Goal: Task Accomplishment & Management: Manage account settings

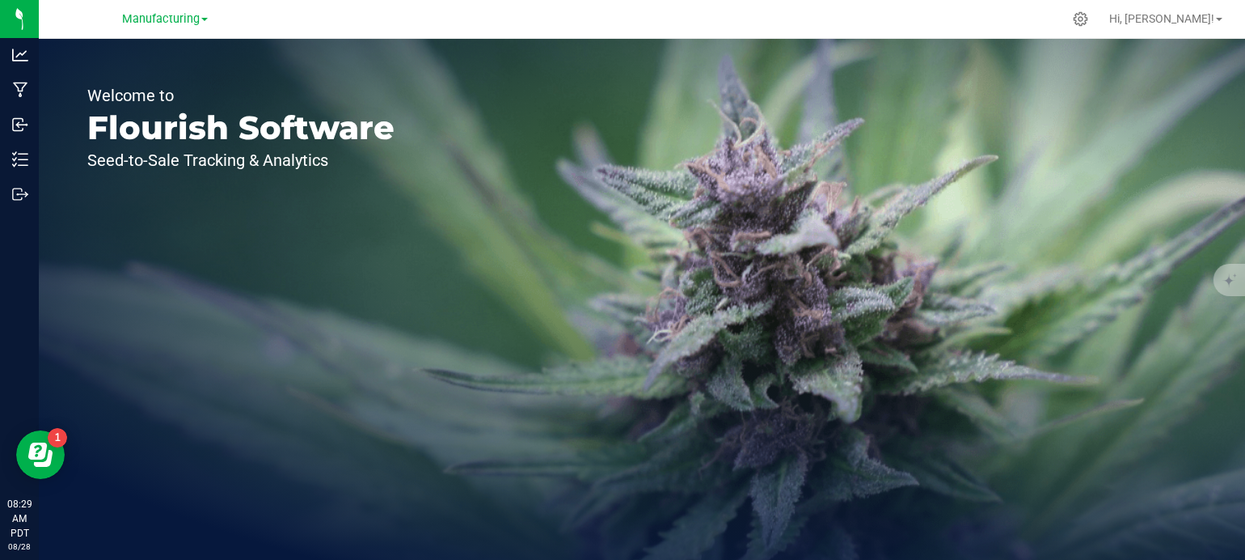
click at [181, 26] on link "Manufacturing" at bounding box center [165, 18] width 86 height 15
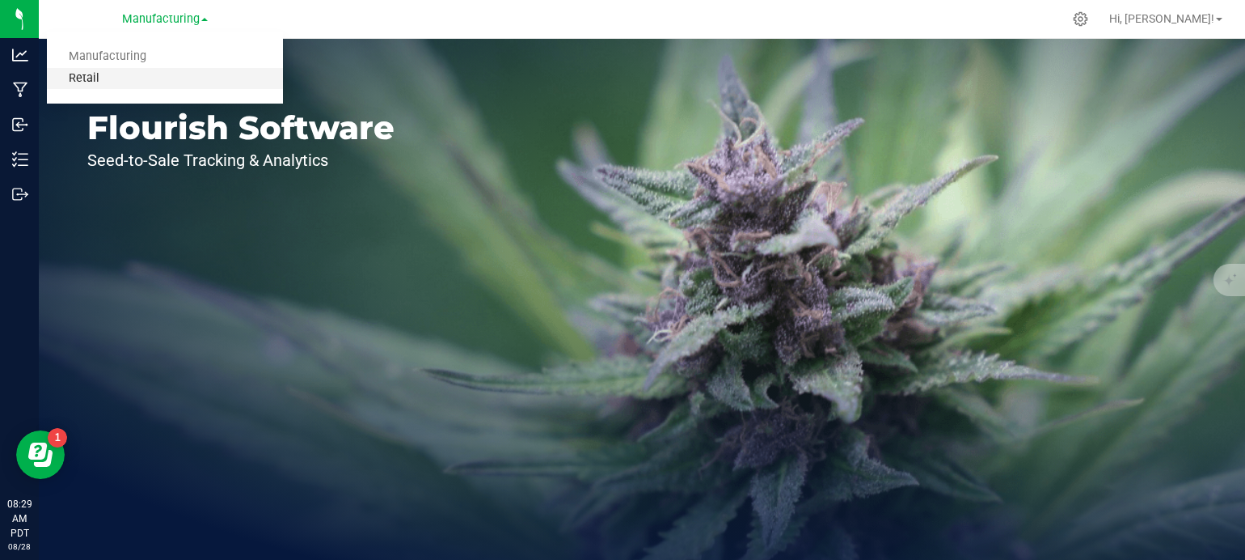
click at [95, 81] on link "Retail" at bounding box center [165, 79] width 236 height 22
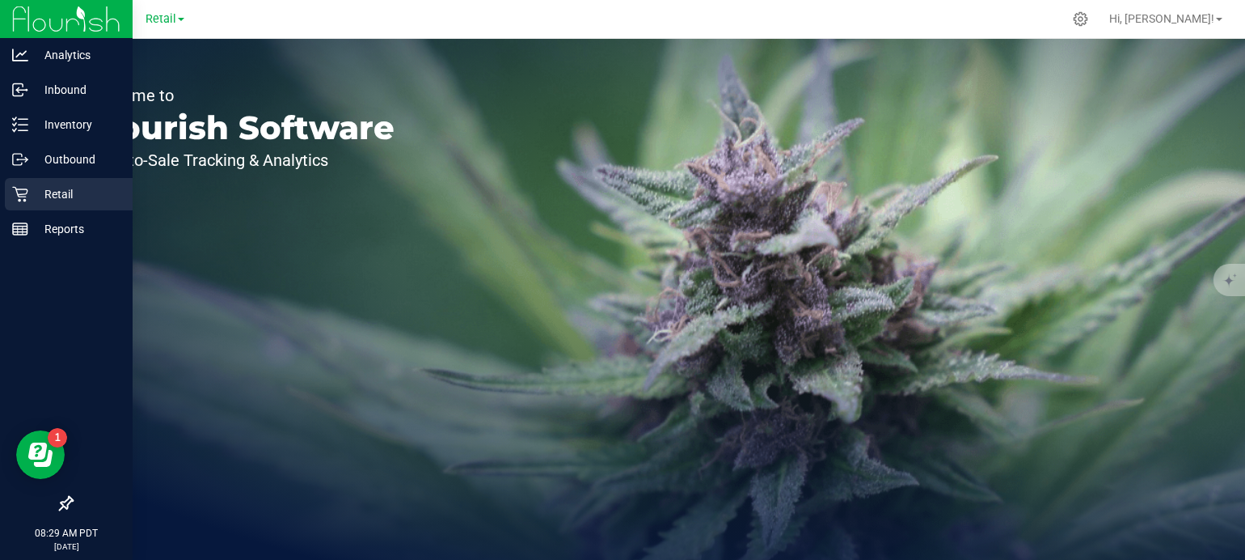
click at [21, 194] on icon at bounding box center [19, 194] width 15 height 15
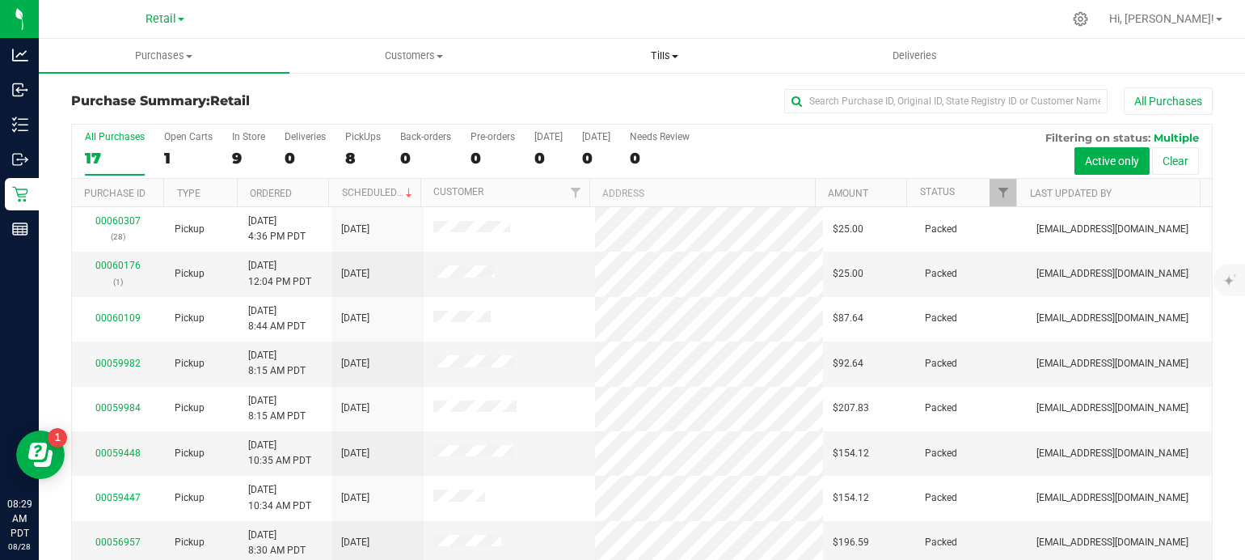
click at [663, 58] on span "Tills" at bounding box center [664, 56] width 249 height 15
click at [611, 94] on span "Manage tills" at bounding box center [593, 98] width 109 height 14
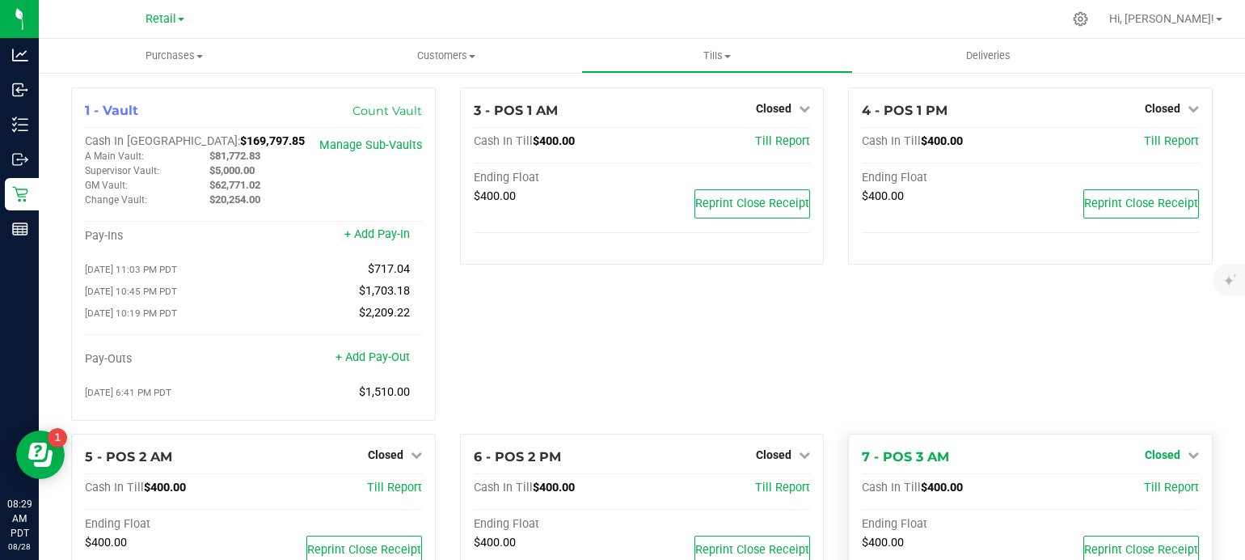
click at [1188, 455] on icon at bounding box center [1193, 454] width 11 height 11
click at [1164, 494] on link "Open Till" at bounding box center [1162, 487] width 43 height 13
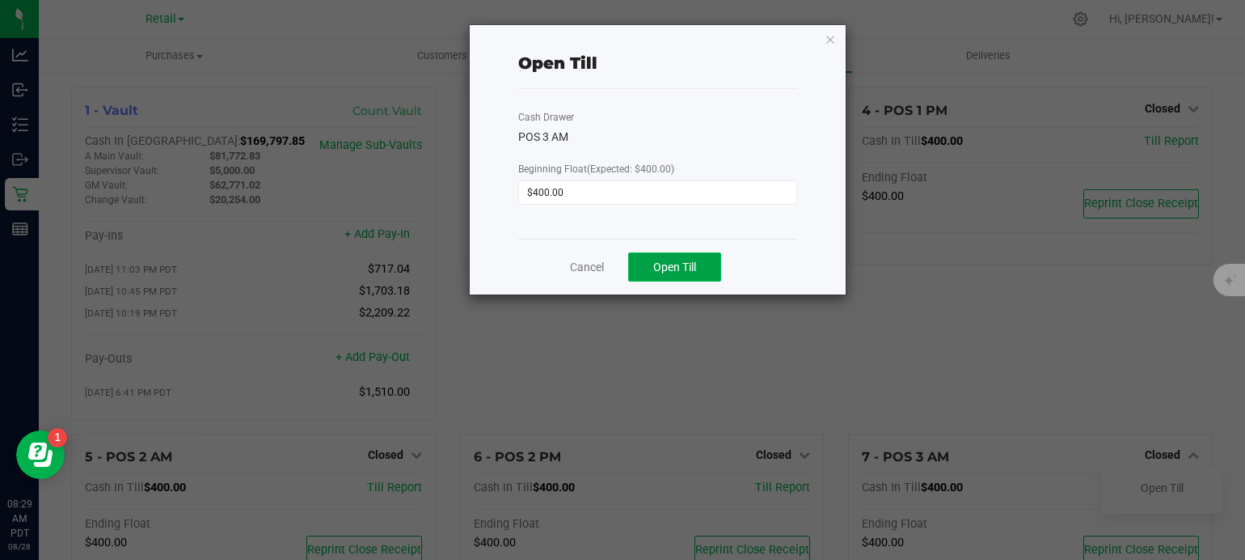
click at [679, 269] on span "Open Till" at bounding box center [674, 266] width 43 height 13
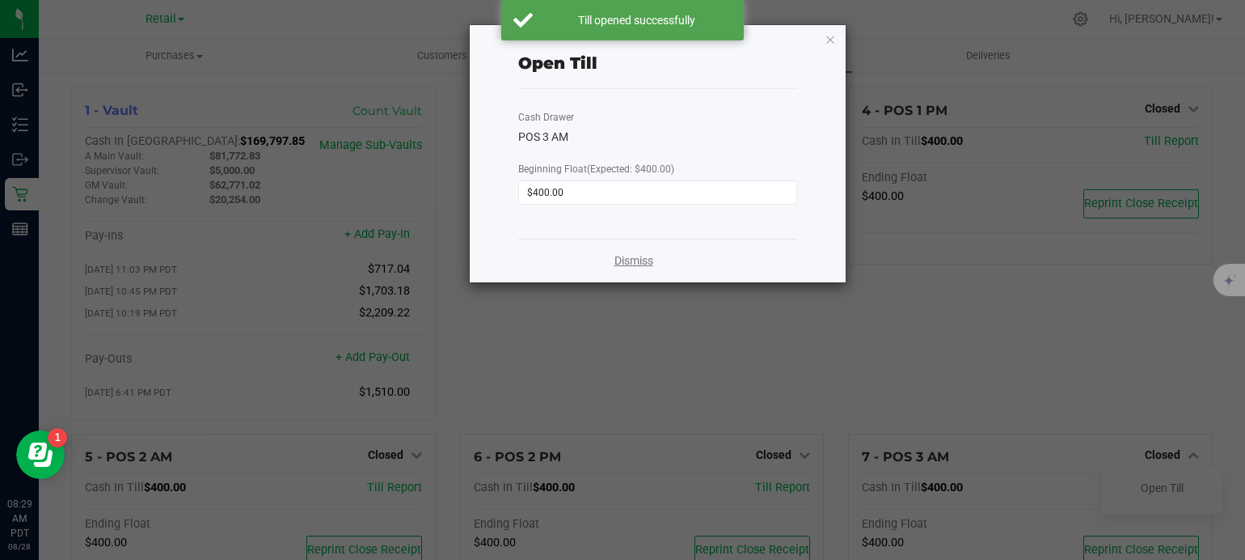
click at [629, 262] on link "Dismiss" at bounding box center [634, 260] width 39 height 17
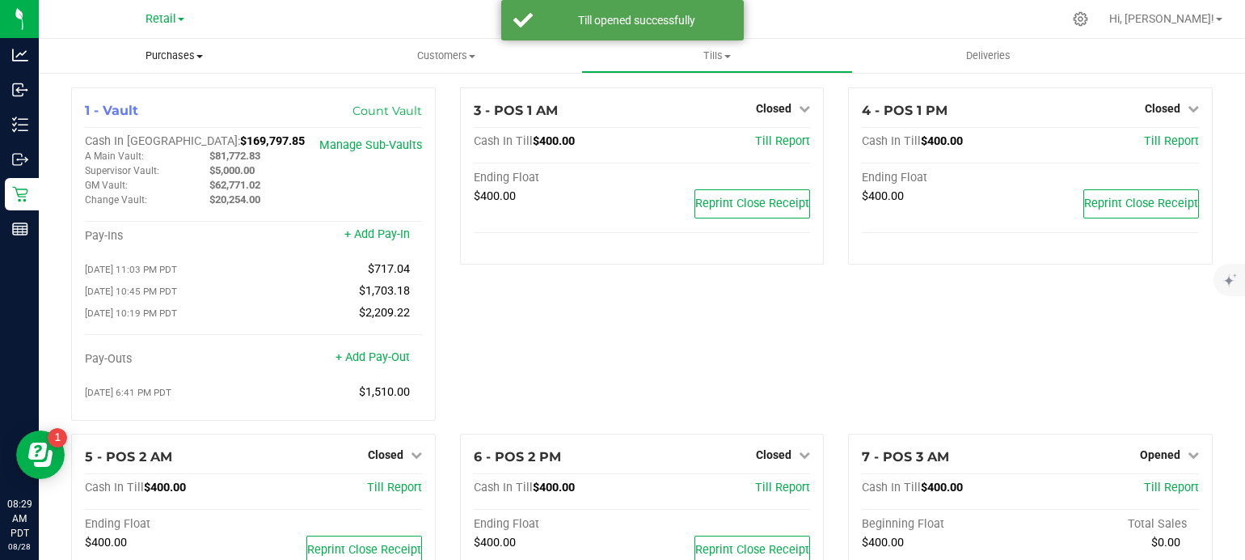
click at [180, 53] on span "Purchases" at bounding box center [175, 56] width 272 height 15
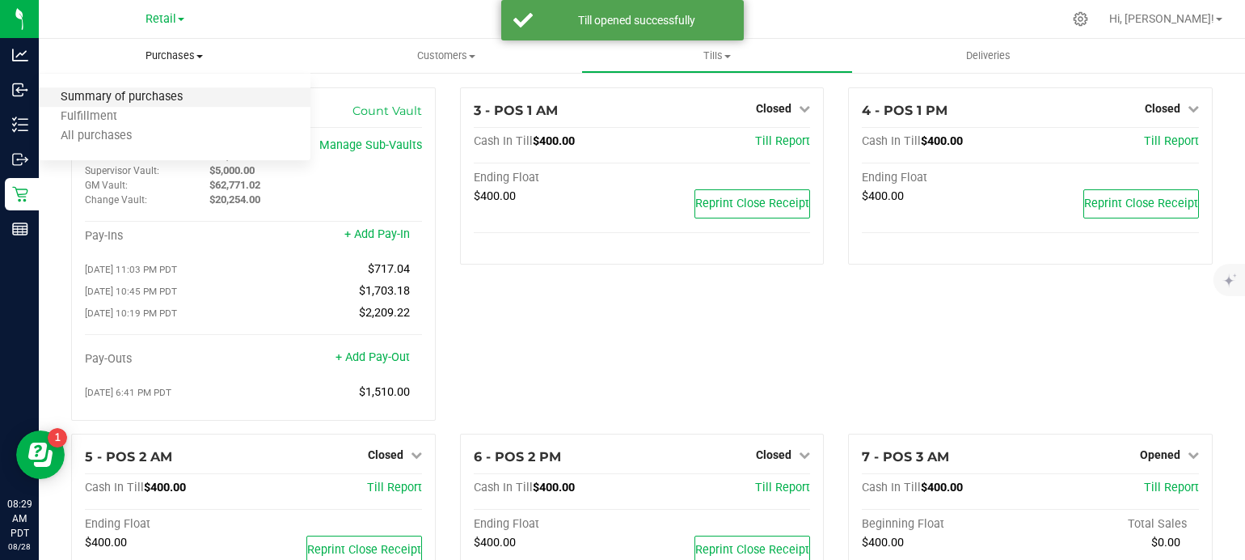
click at [153, 95] on span "Summary of purchases" at bounding box center [122, 98] width 166 height 14
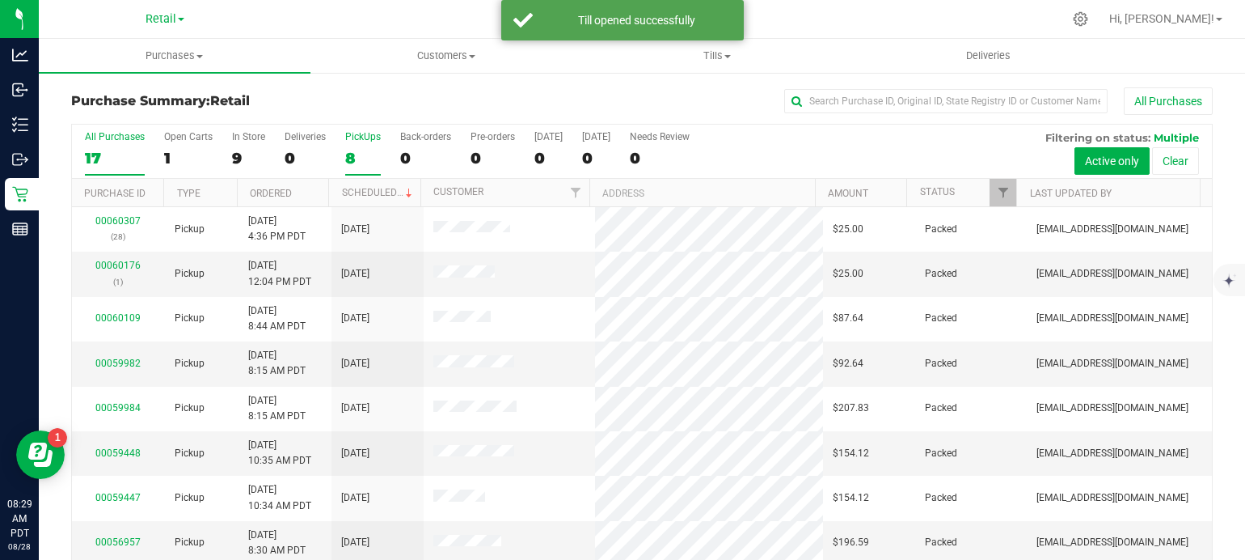
click at [355, 158] on div "8" at bounding box center [363, 158] width 36 height 19
click at [0, 0] on input "PickUps 8" at bounding box center [0, 0] width 0 height 0
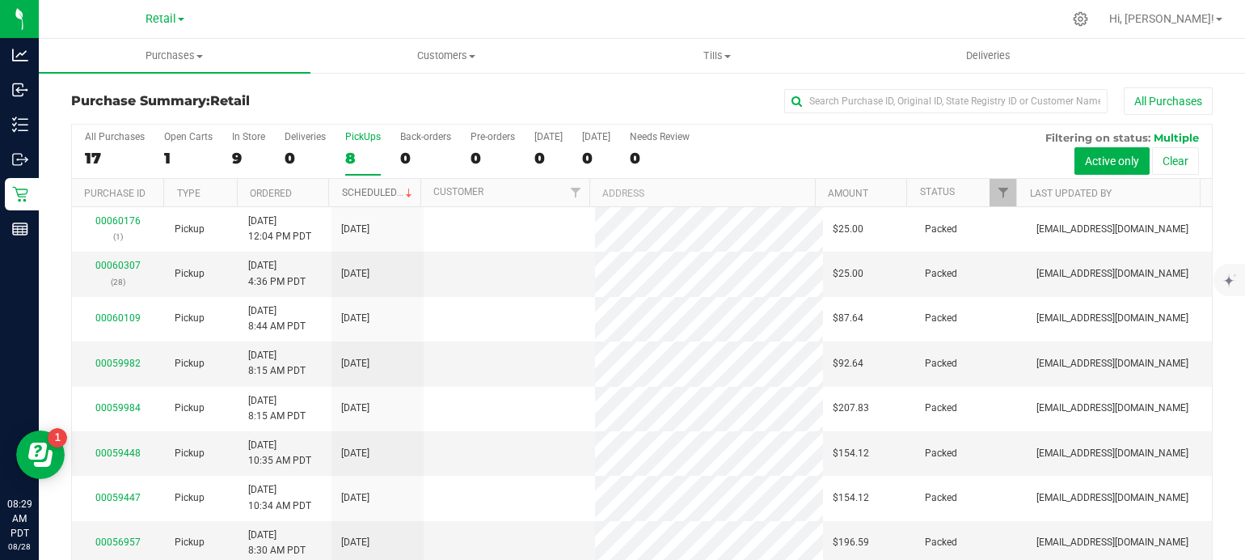
click at [378, 191] on link "Scheduled" at bounding box center [379, 192] width 74 height 11
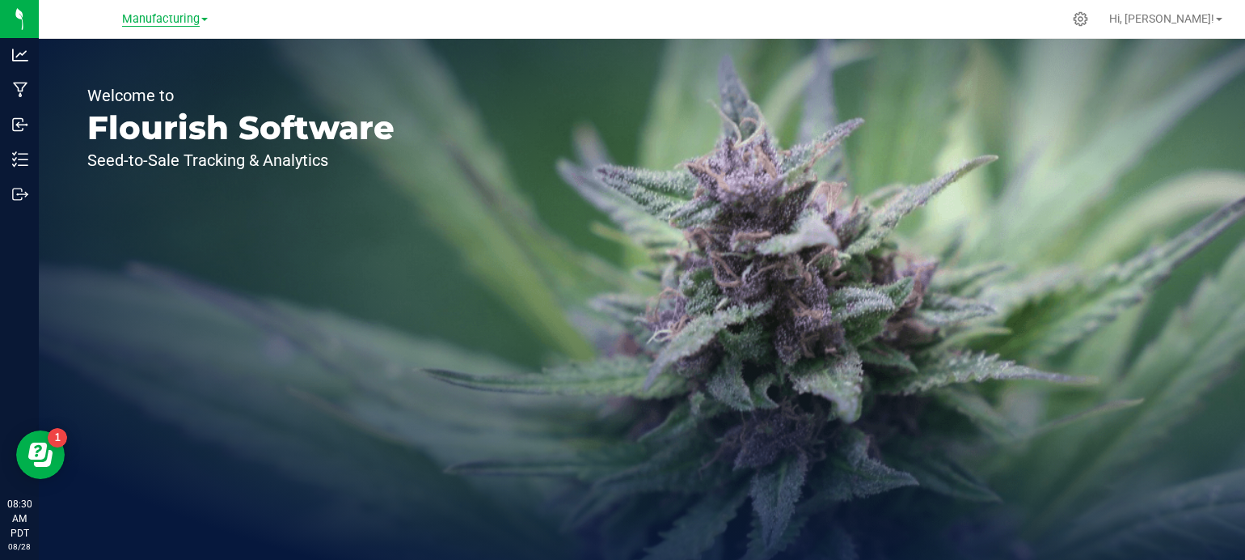
click at [188, 24] on span "Manufacturing" at bounding box center [161, 19] width 78 height 15
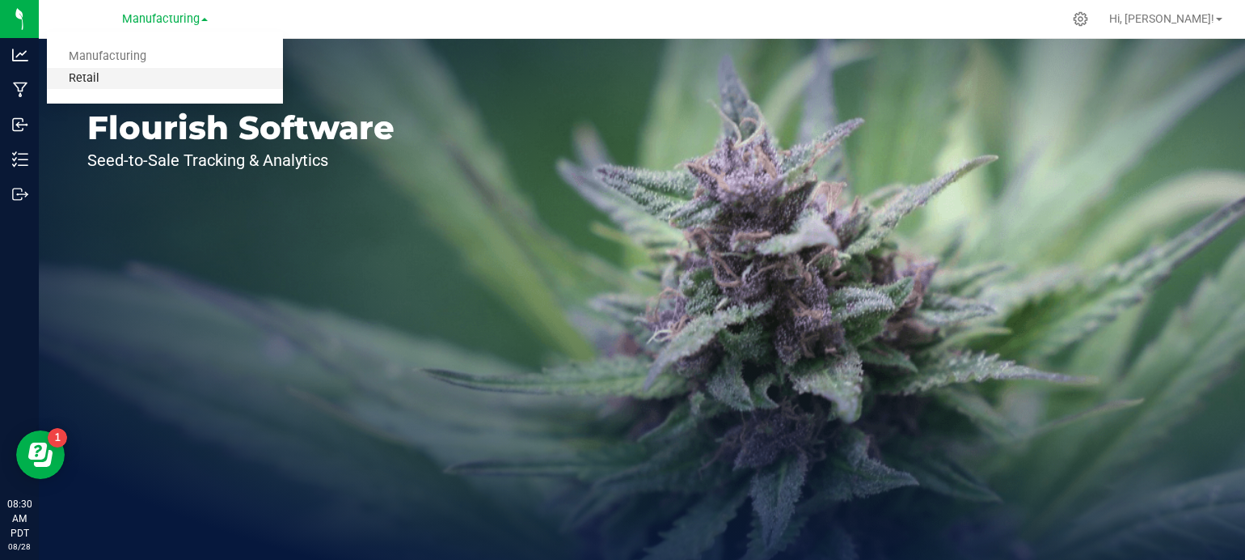
click at [84, 82] on link "Retail" at bounding box center [165, 79] width 236 height 22
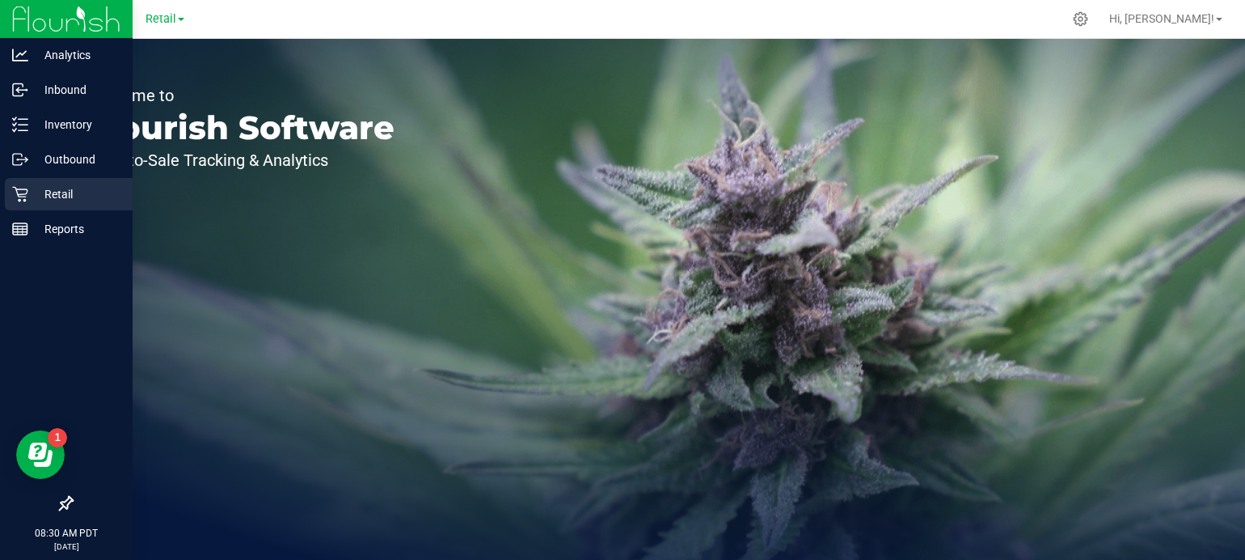
click at [23, 197] on icon at bounding box center [20, 194] width 16 height 16
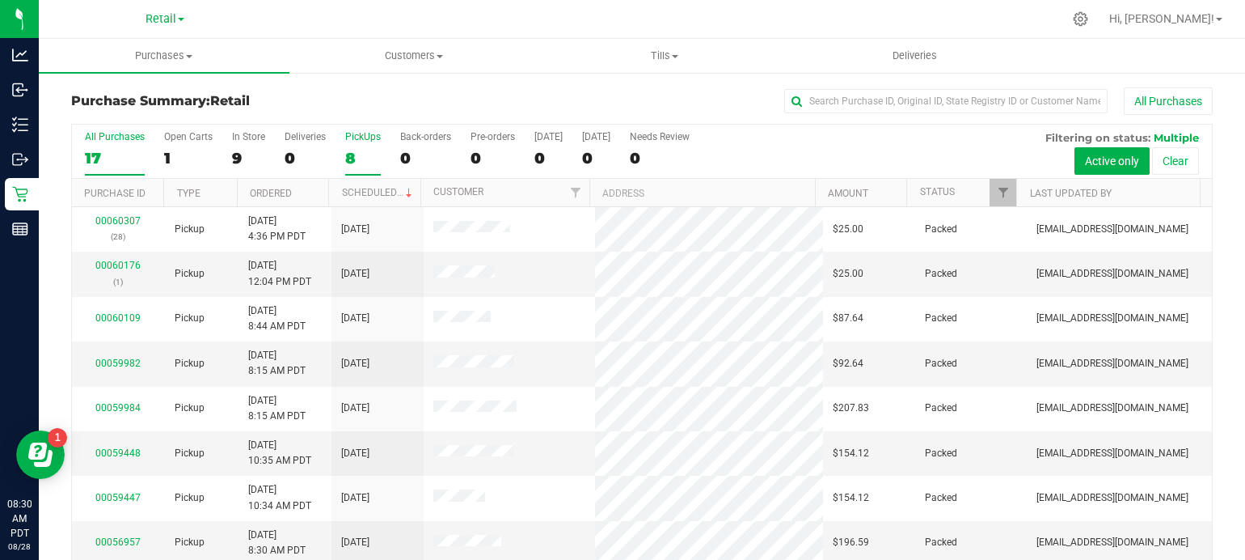
click at [352, 154] on div "8" at bounding box center [363, 158] width 36 height 19
click at [0, 0] on input "PickUps 8" at bounding box center [0, 0] width 0 height 0
click at [370, 191] on link "Scheduled" at bounding box center [379, 192] width 74 height 11
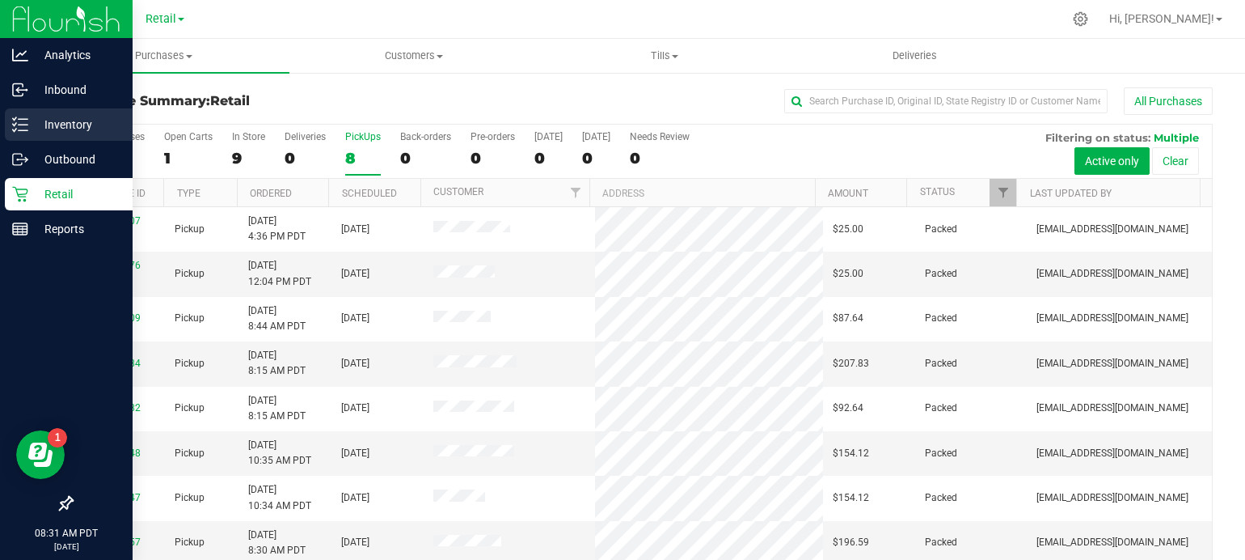
click at [23, 128] on icon at bounding box center [20, 124] width 16 height 16
click at [73, 125] on p "Inventory" at bounding box center [76, 124] width 97 height 19
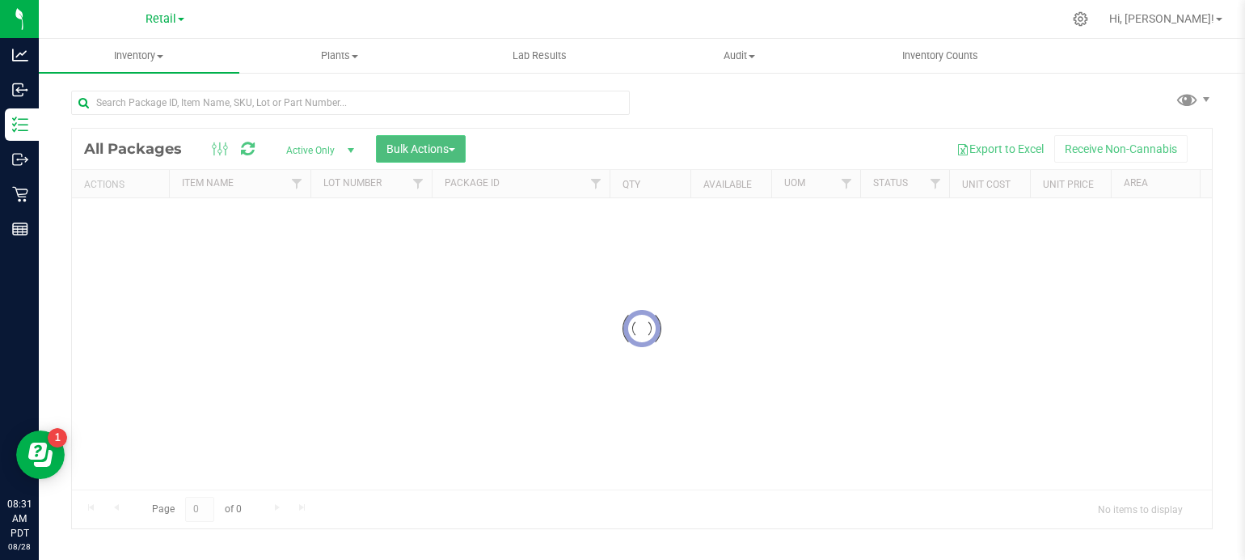
click at [454, 149] on span "button" at bounding box center [452, 149] width 6 height 3
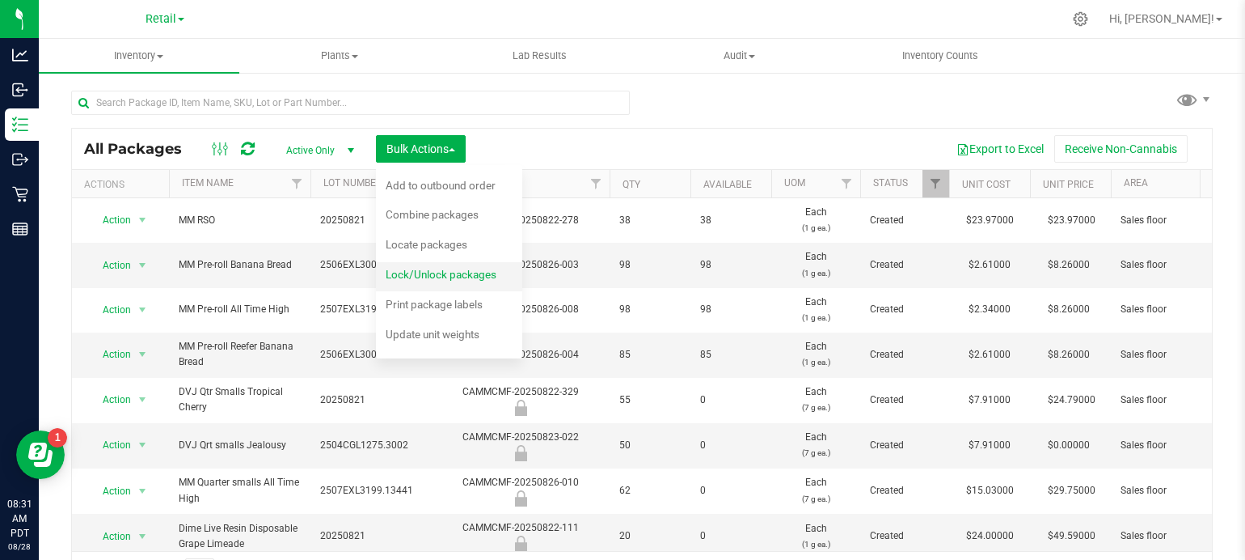
click at [485, 272] on span "Lock/Unlock packages" at bounding box center [441, 274] width 111 height 13
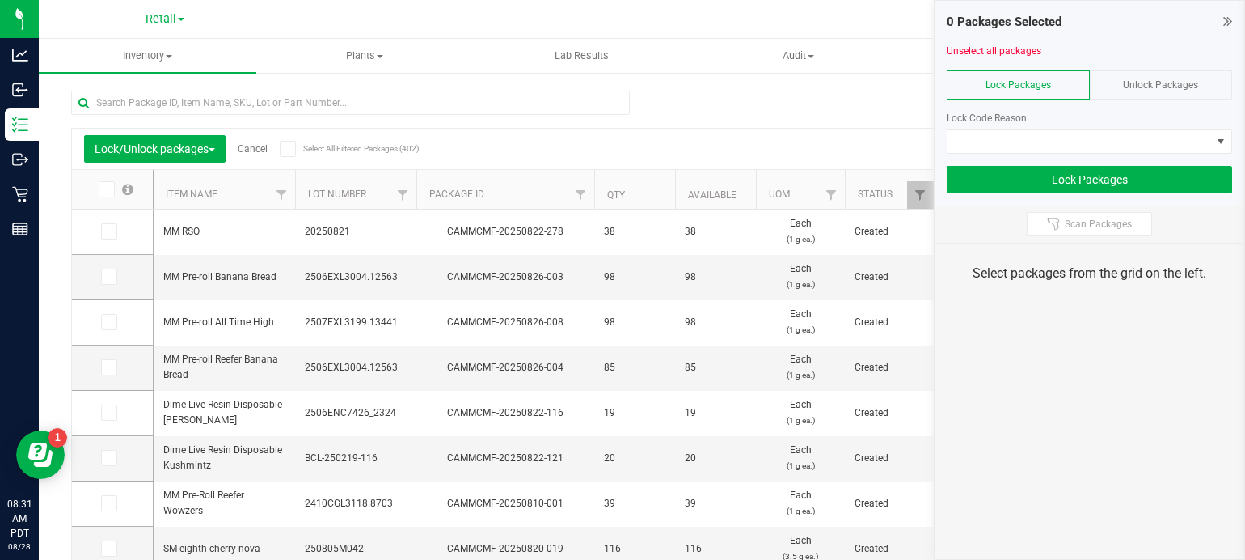
click at [1155, 83] on span "Unlock Packages" at bounding box center [1160, 84] width 75 height 11
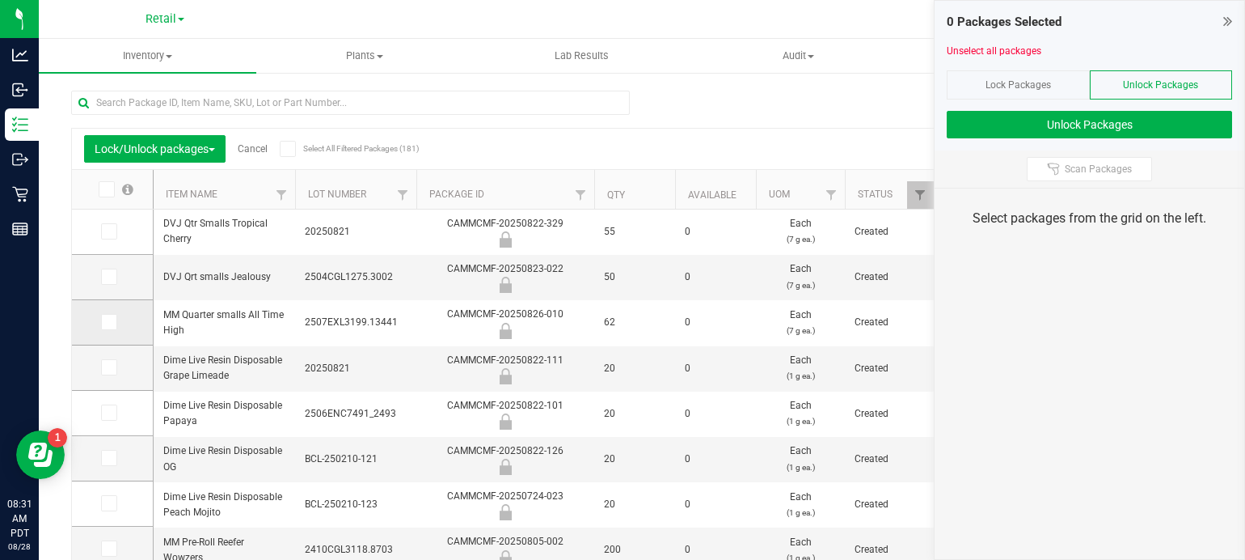
click at [110, 322] on icon at bounding box center [108, 322] width 11 height 0
click at [0, 0] on input "checkbox" at bounding box center [0, 0] width 0 height 0
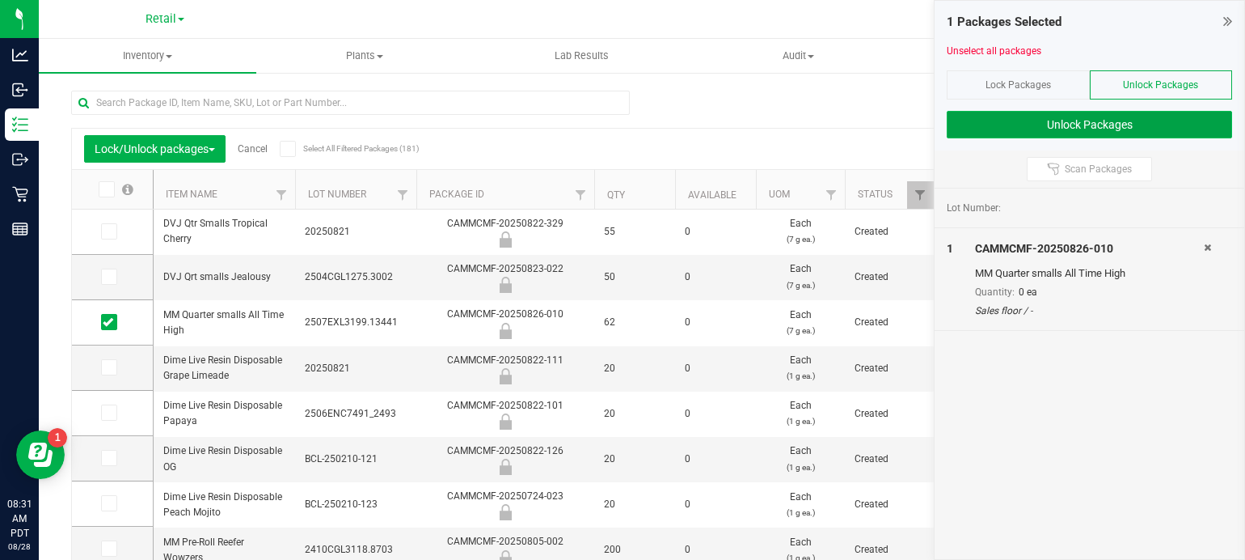
click at [1134, 129] on button "Unlock Packages" at bounding box center [1089, 124] width 285 height 27
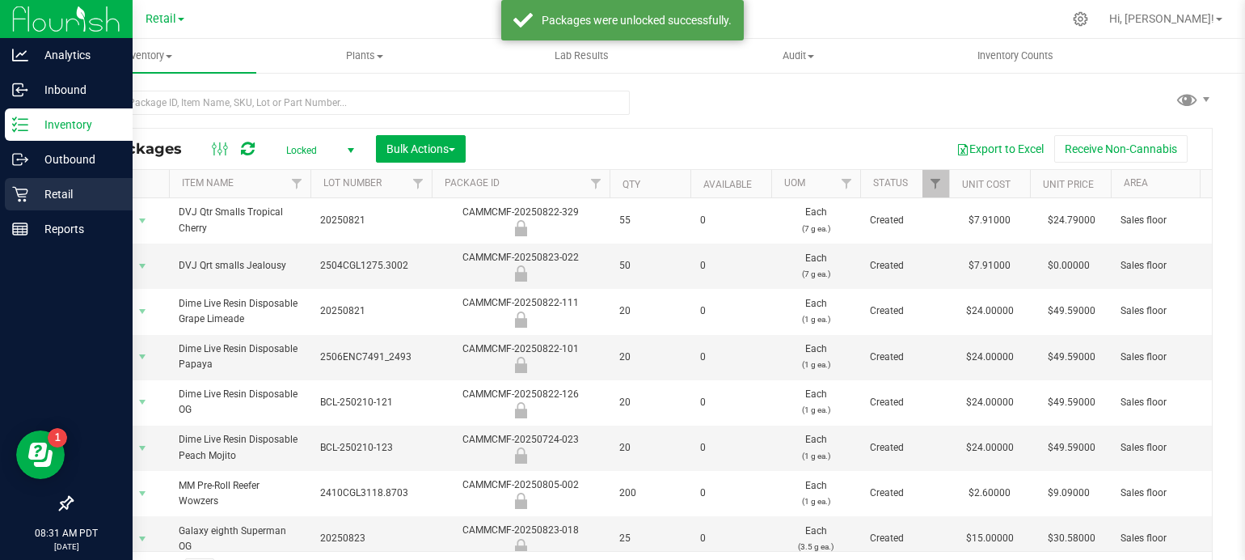
click at [5, 197] on div "Retail" at bounding box center [69, 194] width 128 height 32
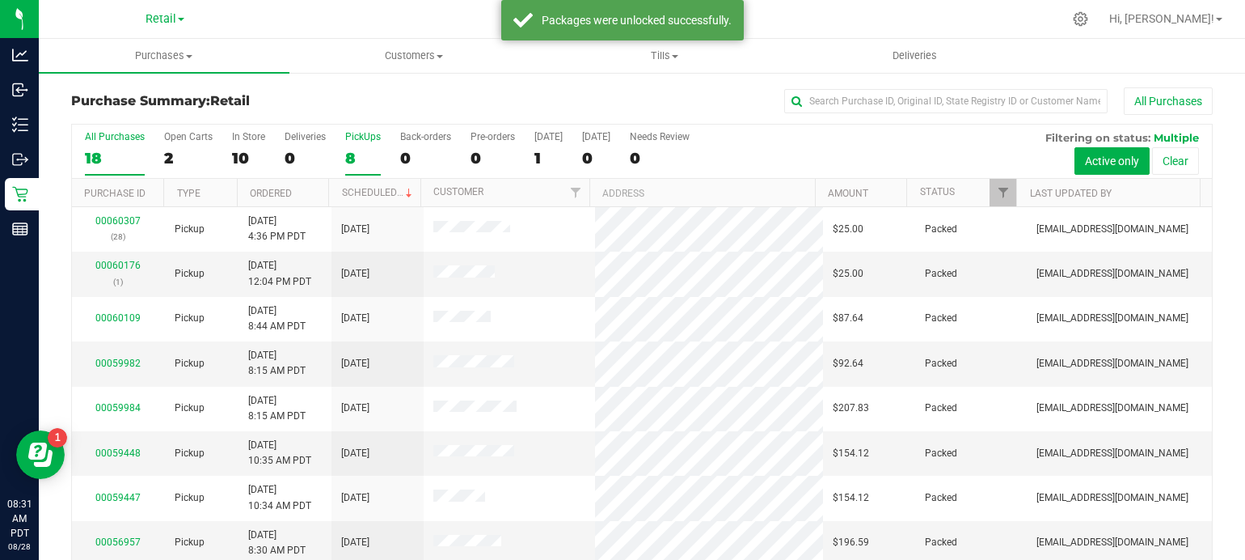
click at [346, 156] on div "8" at bounding box center [363, 158] width 36 height 19
click at [0, 0] on input "PickUps 8" at bounding box center [0, 0] width 0 height 0
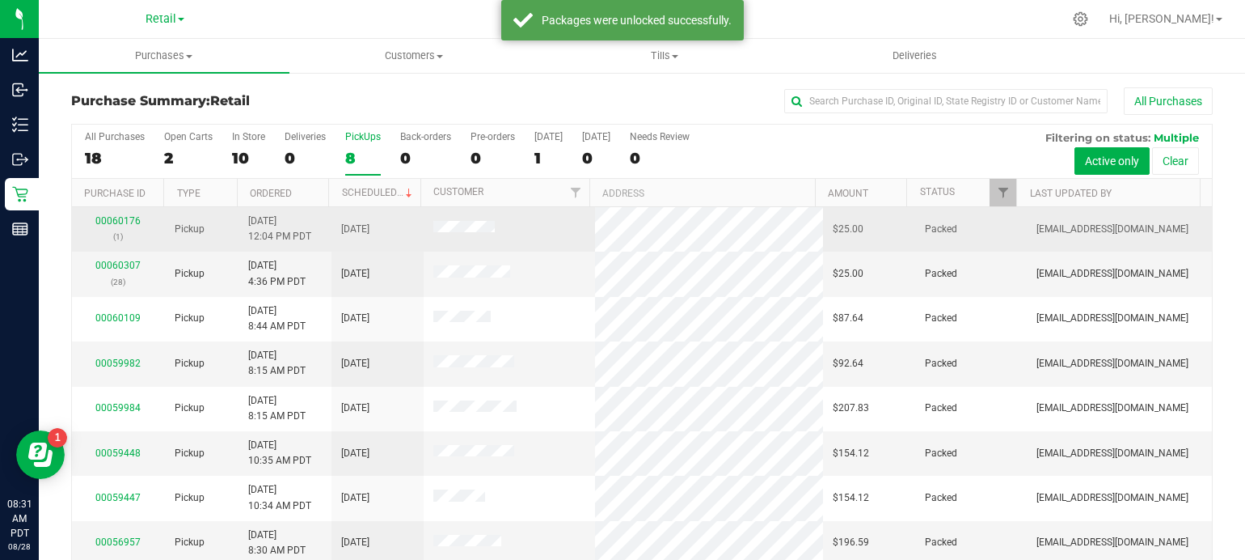
click at [388, 207] on td "[DATE]" at bounding box center [378, 229] width 93 height 44
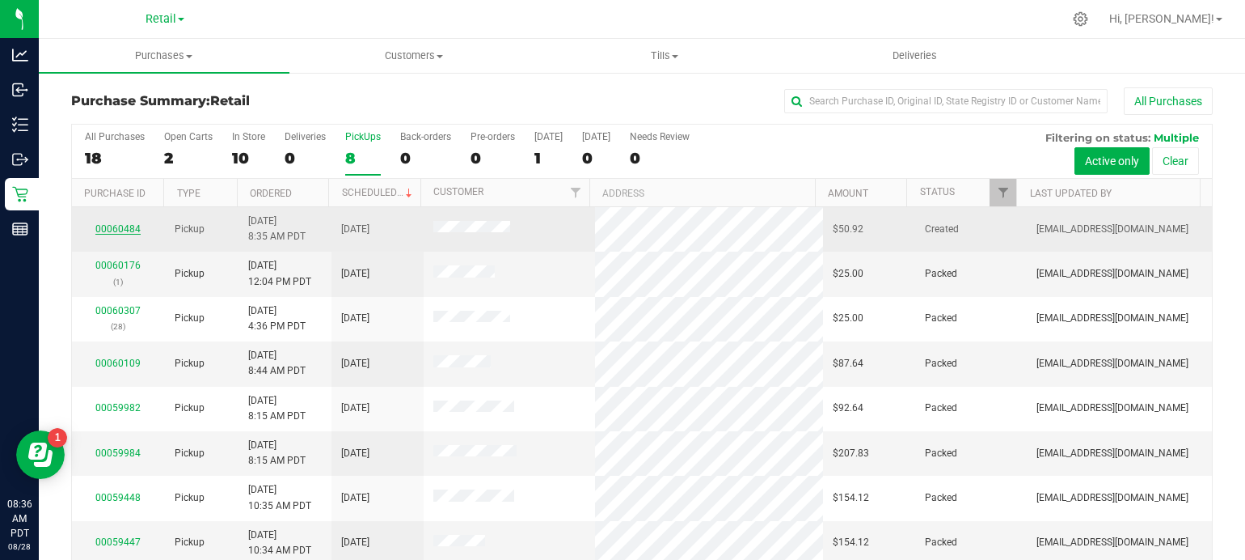
click at [108, 223] on link "00060484" at bounding box center [117, 228] width 45 height 11
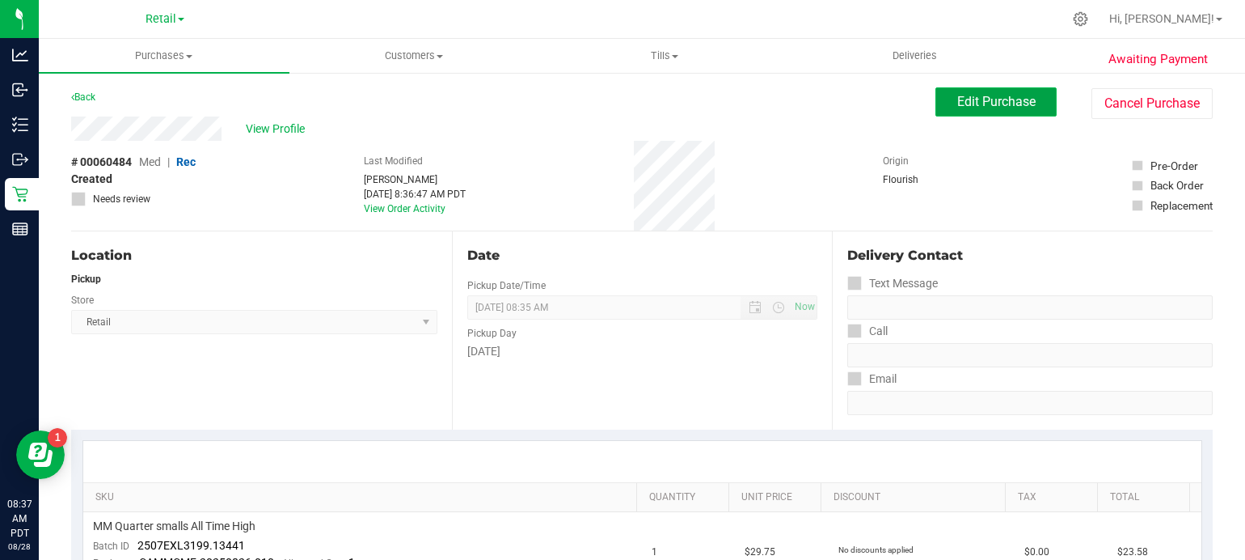
click at [977, 109] on span "Edit Purchase" at bounding box center [996, 101] width 78 height 15
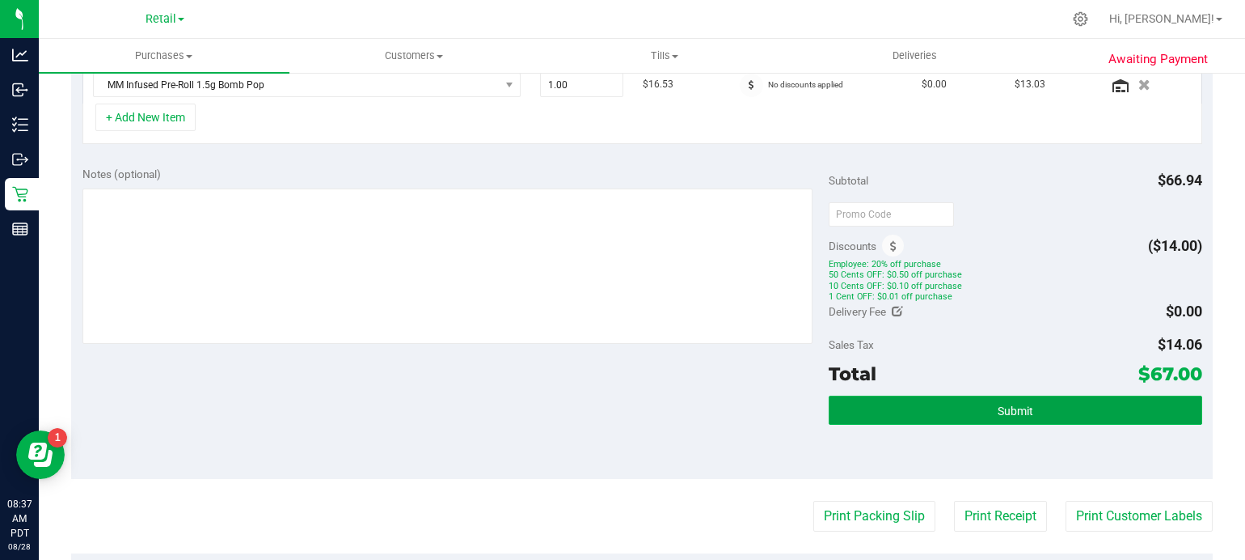
click at [1012, 406] on span "Submit" at bounding box center [1016, 410] width 36 height 13
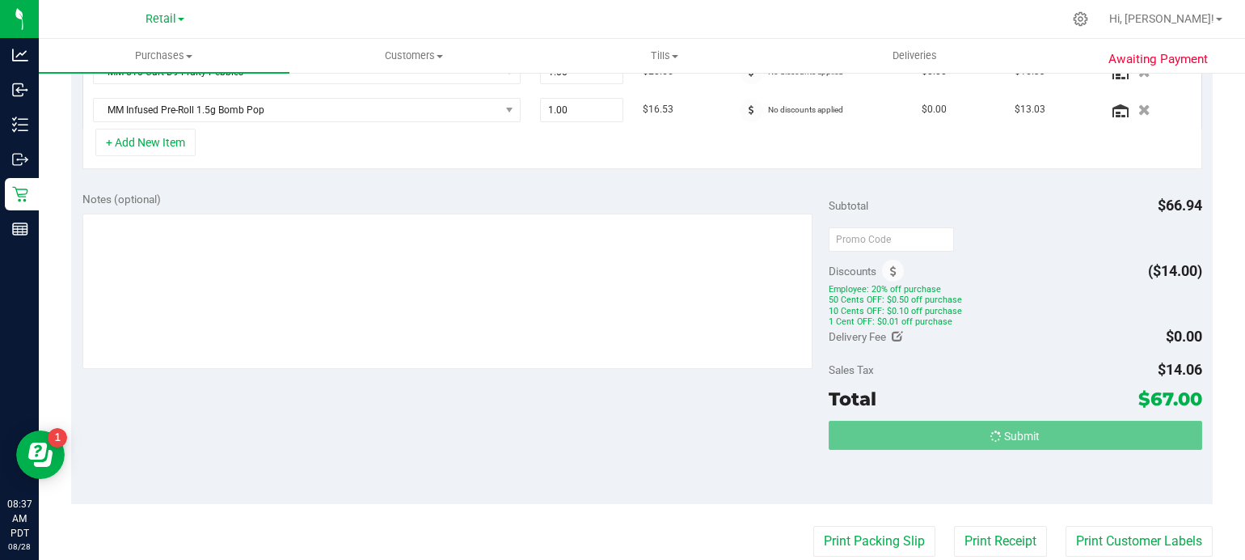
scroll to position [471, 0]
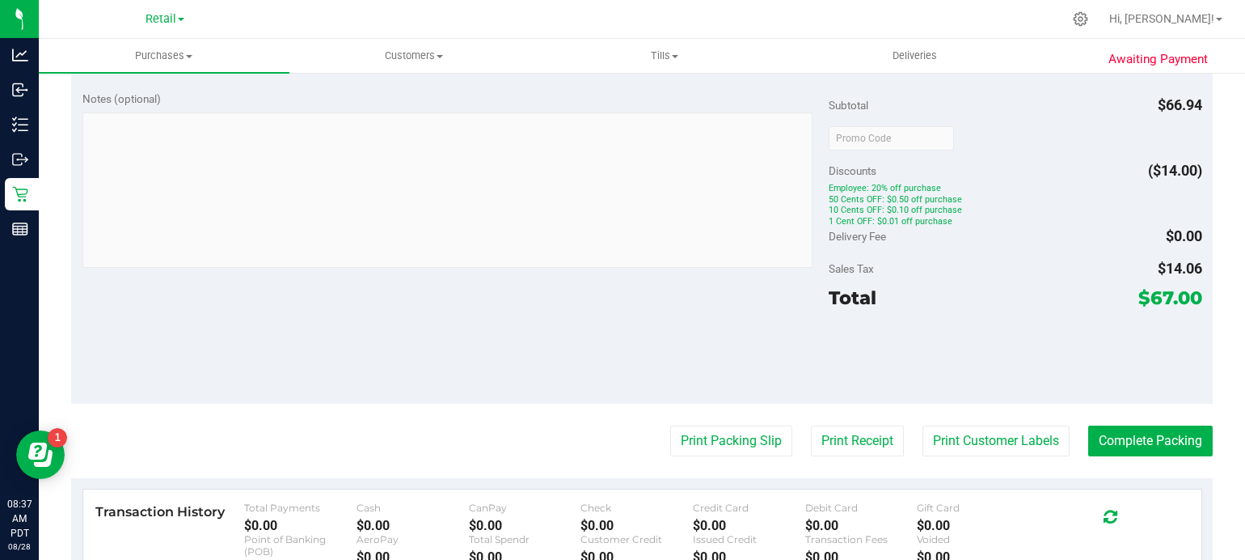
scroll to position [731, 0]
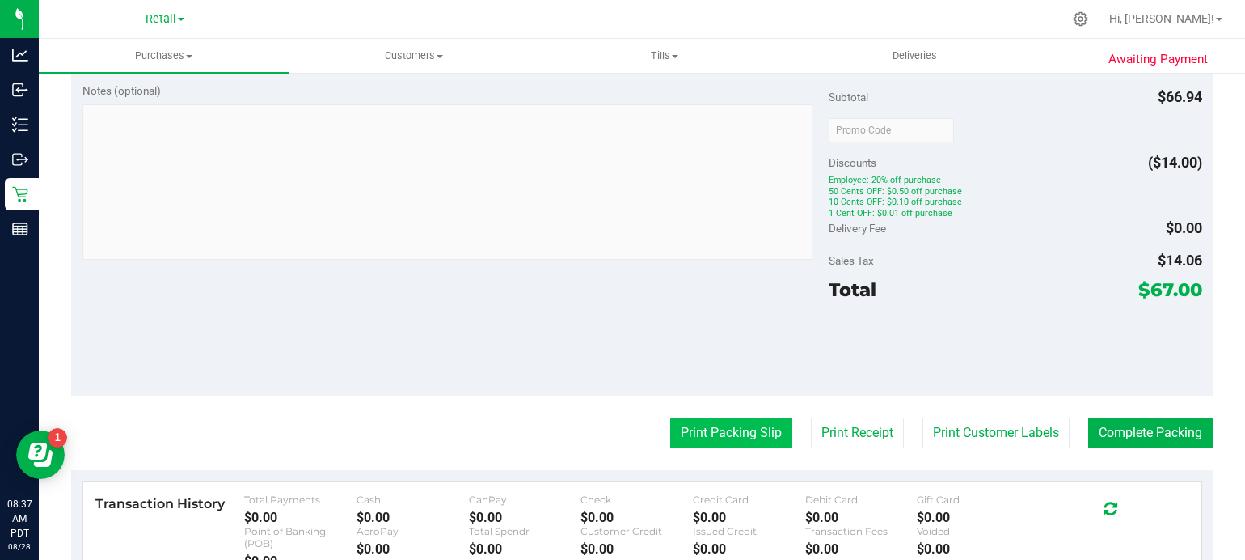
click at [714, 424] on button "Print Packing Slip" at bounding box center [731, 432] width 122 height 31
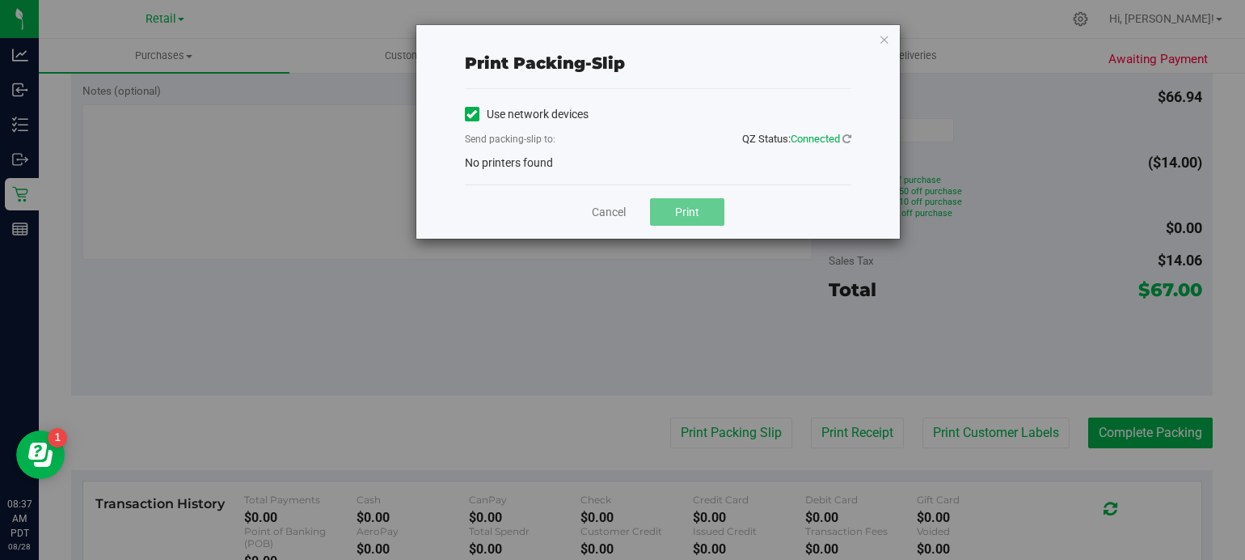
click at [471, 114] on icon at bounding box center [472, 114] width 11 height 0
click at [0, 0] on input "Use network devices" at bounding box center [0, 0] width 0 height 0
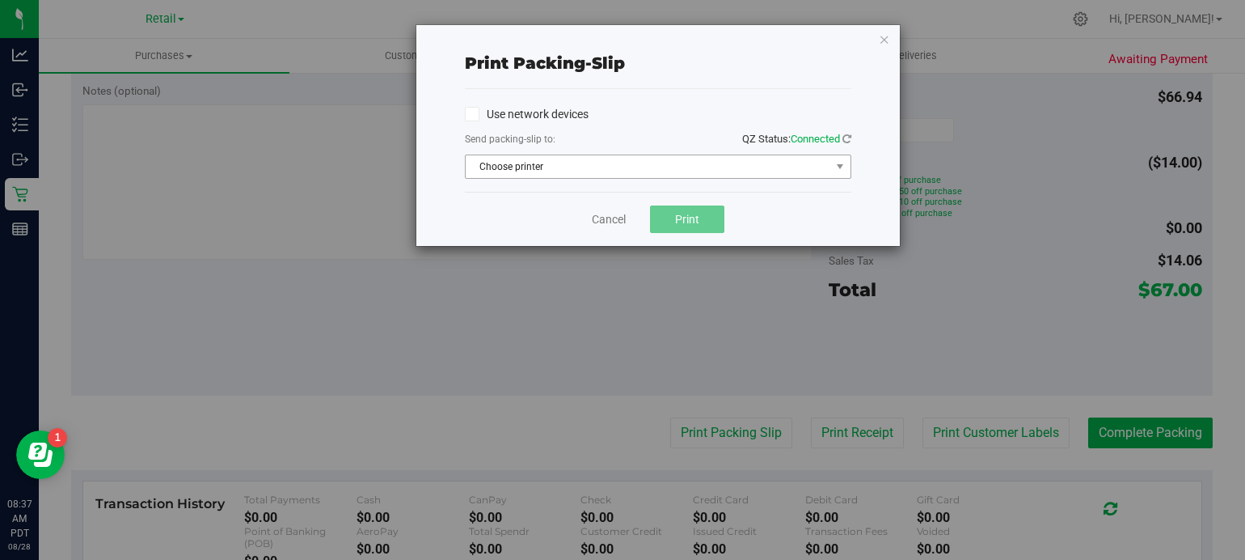
click at [549, 164] on span "Choose printer" at bounding box center [648, 166] width 365 height 23
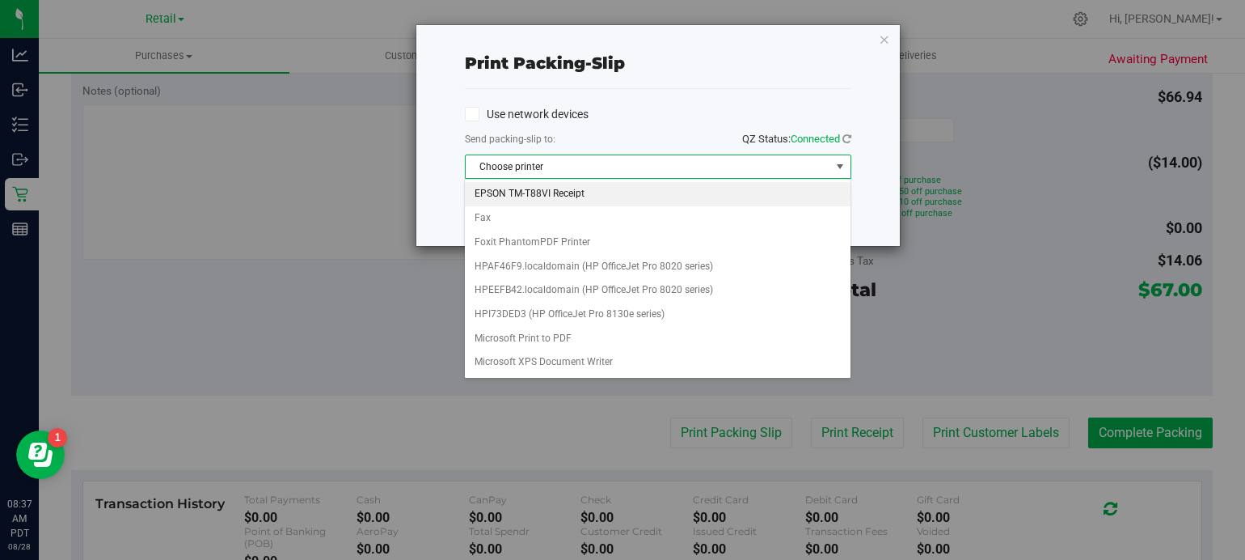
click at [560, 192] on li "EPSON TM-T88VI Receipt" at bounding box center [657, 194] width 385 height 24
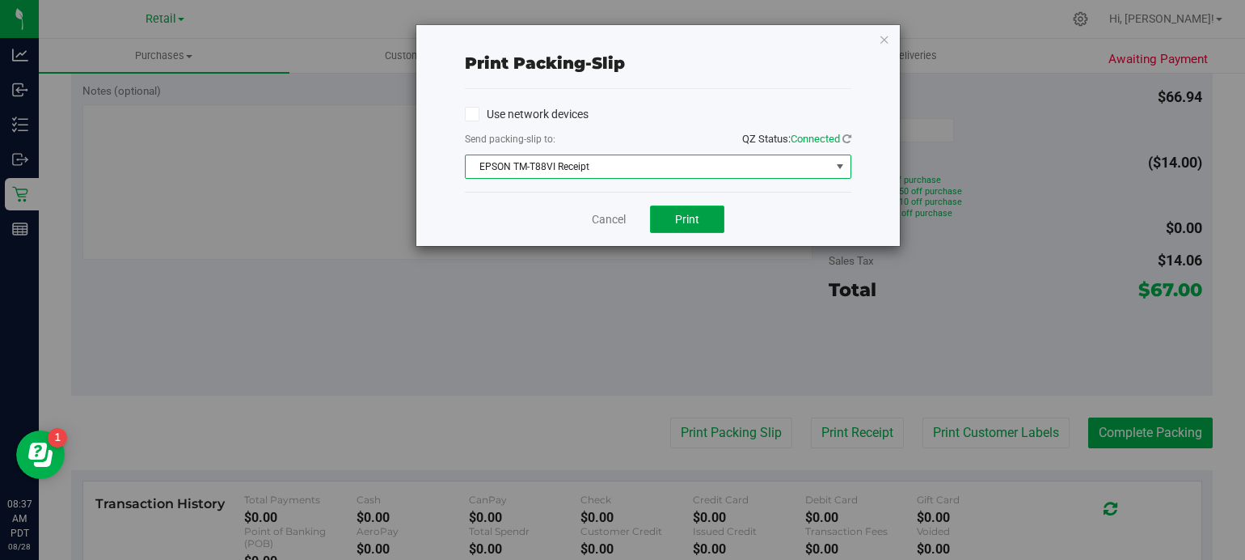
click at [698, 218] on span "Print" at bounding box center [687, 219] width 24 height 13
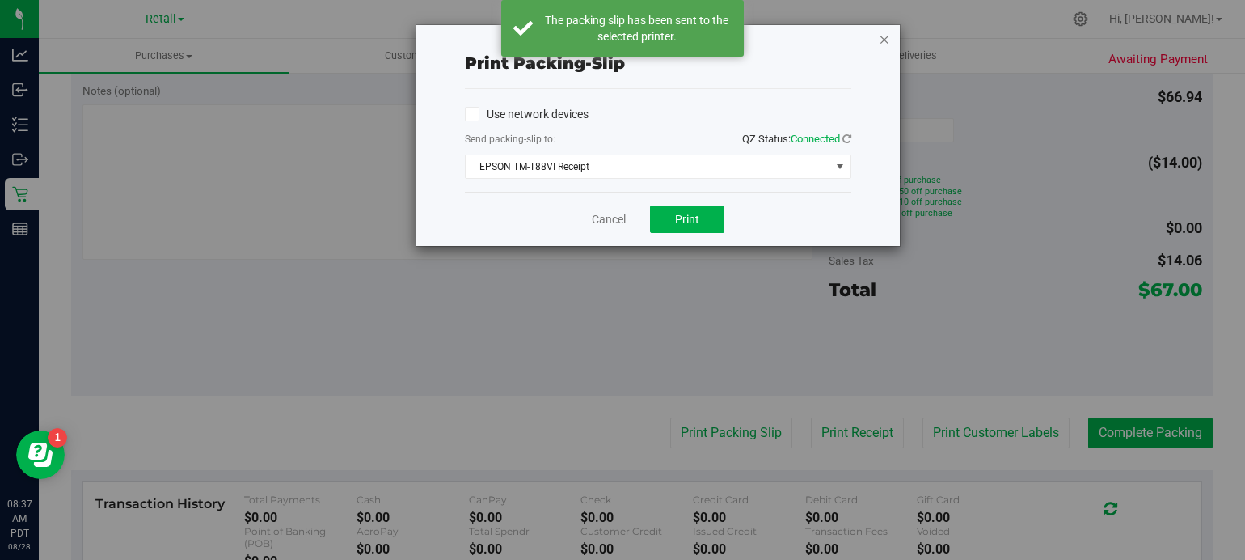
click at [884, 32] on icon "button" at bounding box center [884, 38] width 11 height 19
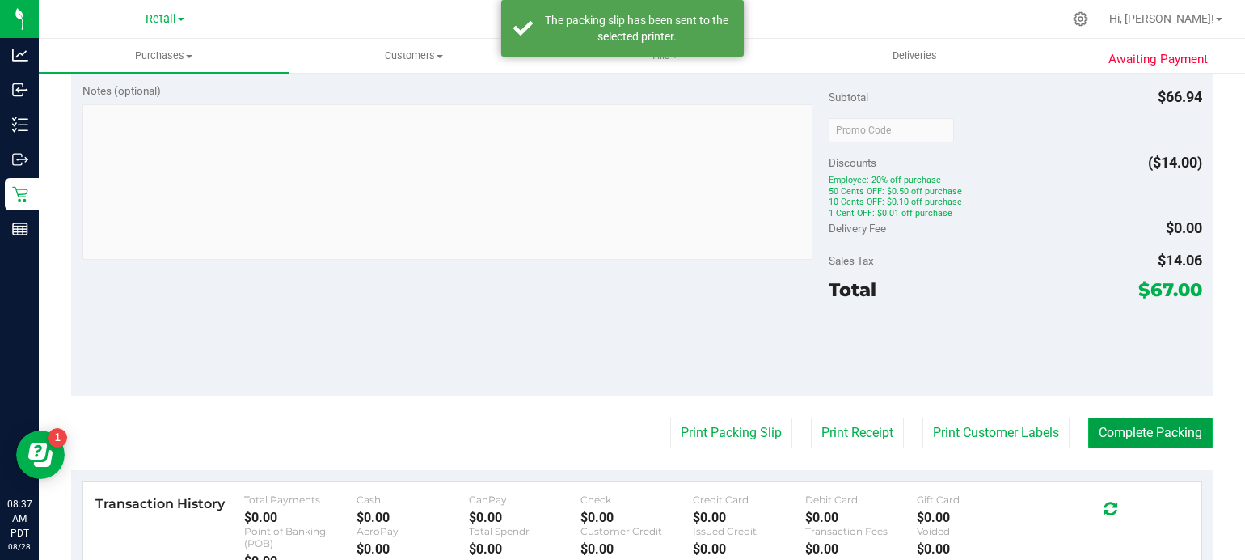
click at [1142, 417] on button "Complete Packing" at bounding box center [1150, 432] width 125 height 31
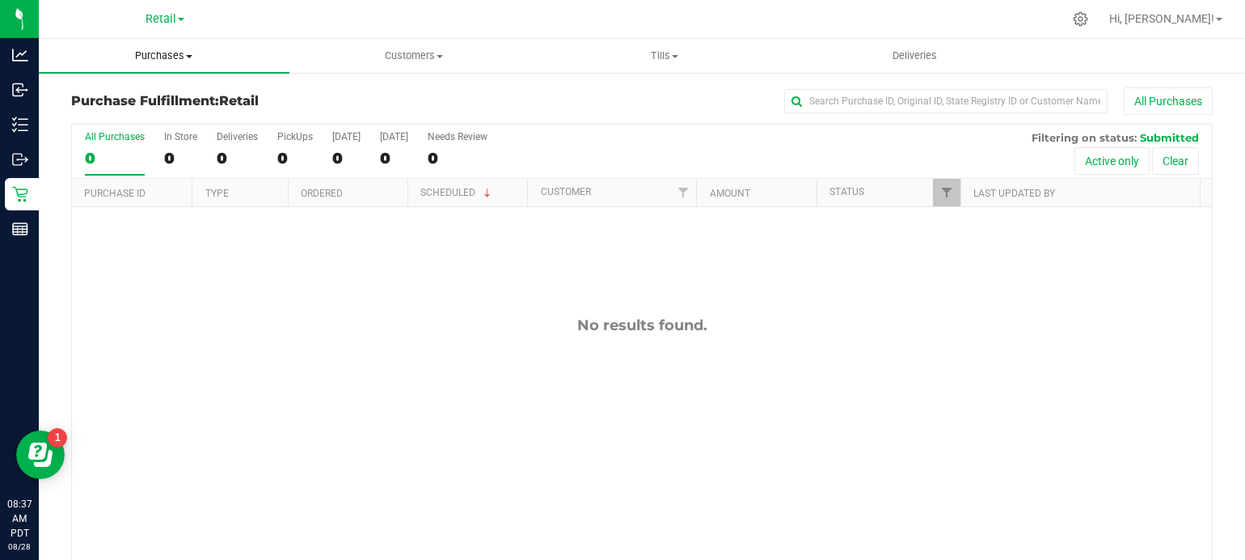
click at [168, 55] on span "Purchases" at bounding box center [164, 56] width 251 height 15
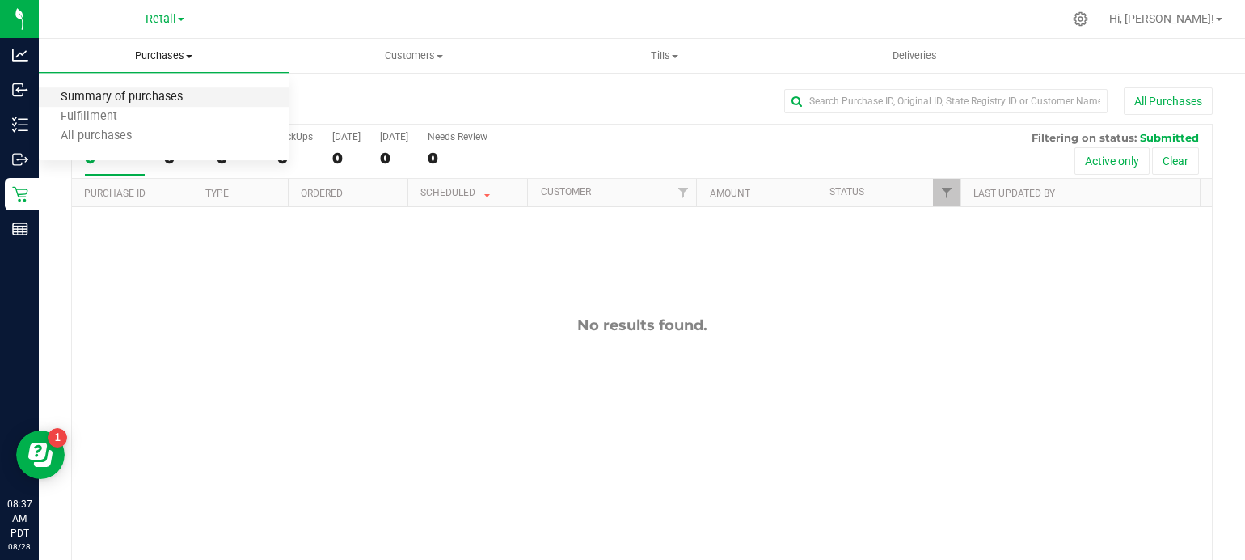
click at [162, 94] on span "Summary of purchases" at bounding box center [122, 98] width 166 height 14
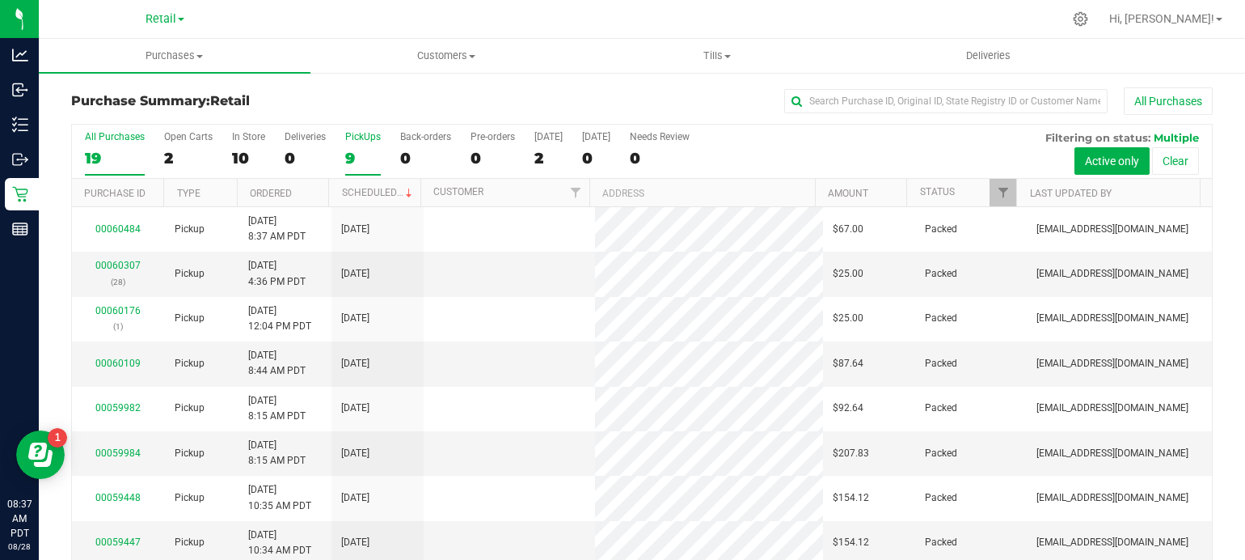
click at [353, 152] on div "9" at bounding box center [363, 158] width 36 height 19
click at [0, 0] on input "PickUps 9" at bounding box center [0, 0] width 0 height 0
click at [368, 194] on link "Scheduled" at bounding box center [379, 192] width 74 height 11
click at [417, 146] on label "Back-orders 0" at bounding box center [425, 153] width 51 height 44
click at [0, 0] on input "Back-orders 0" at bounding box center [0, 0] width 0 height 0
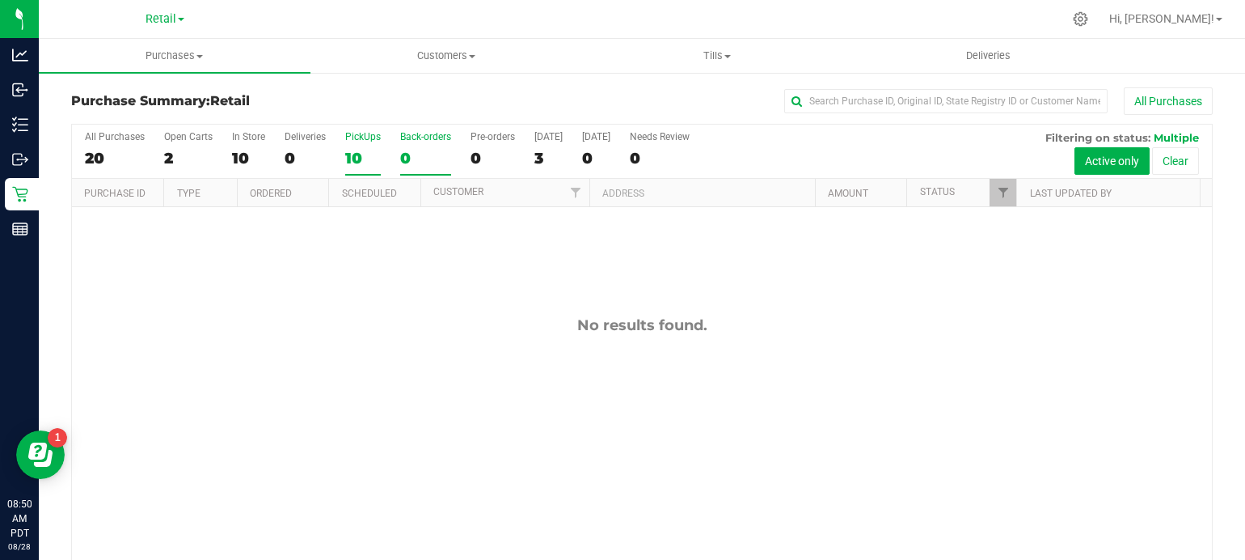
click at [354, 156] on div "10" at bounding box center [363, 158] width 36 height 19
click at [0, 0] on input "PickUps 10" at bounding box center [0, 0] width 0 height 0
